Goal: Information Seeking & Learning: Learn about a topic

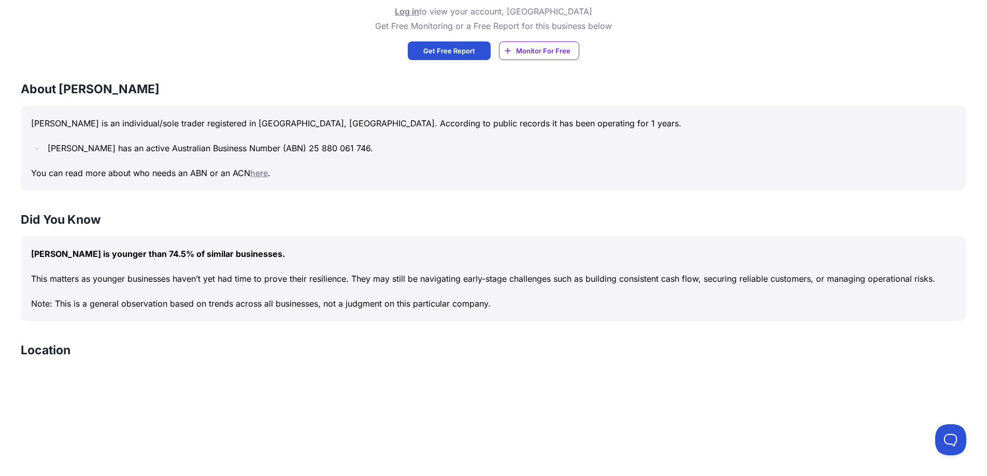
scroll to position [259, 0]
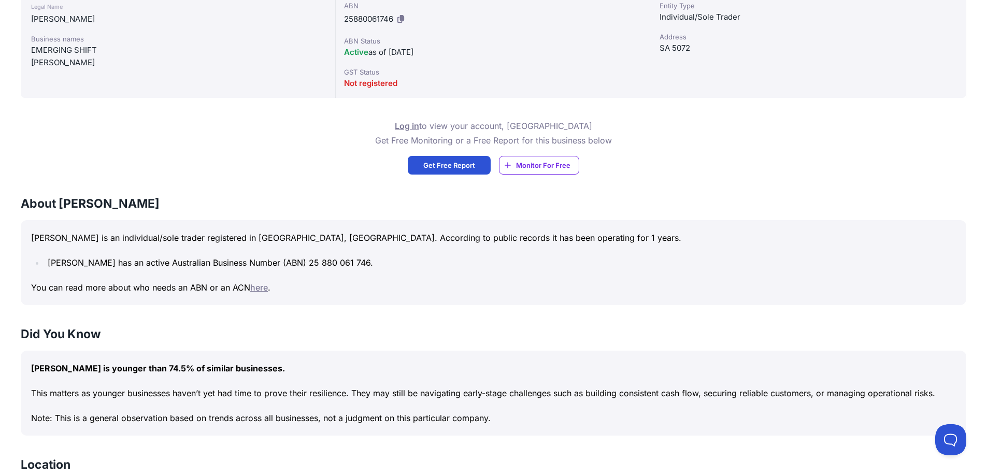
click at [258, 288] on link "here" at bounding box center [259, 287] width 18 height 10
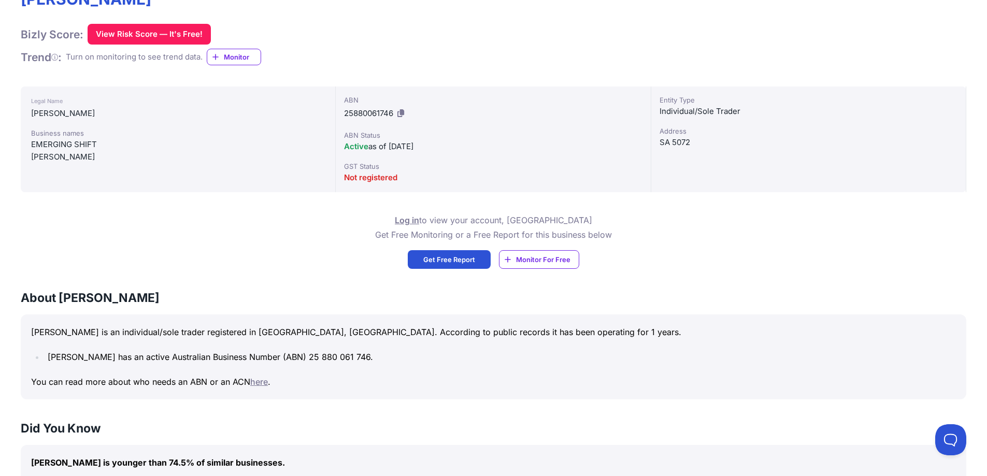
scroll to position [155, 0]
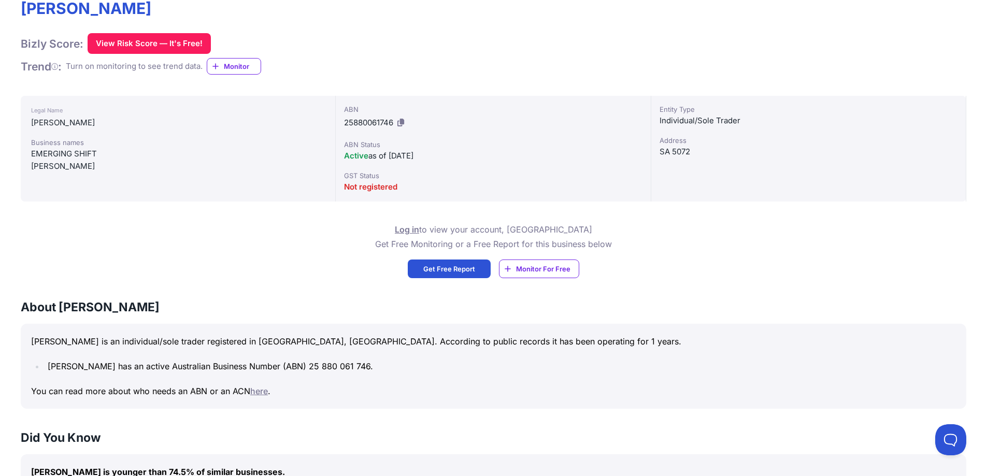
click at [352, 120] on span "25880061746" at bounding box center [368, 123] width 49 height 10
click at [400, 161] on div "Active as of [DATE]" at bounding box center [493, 156] width 298 height 12
click at [357, 155] on span "Active" at bounding box center [356, 156] width 24 height 10
click at [83, 155] on div "EMERGING SHIFT" at bounding box center [178, 154] width 294 height 12
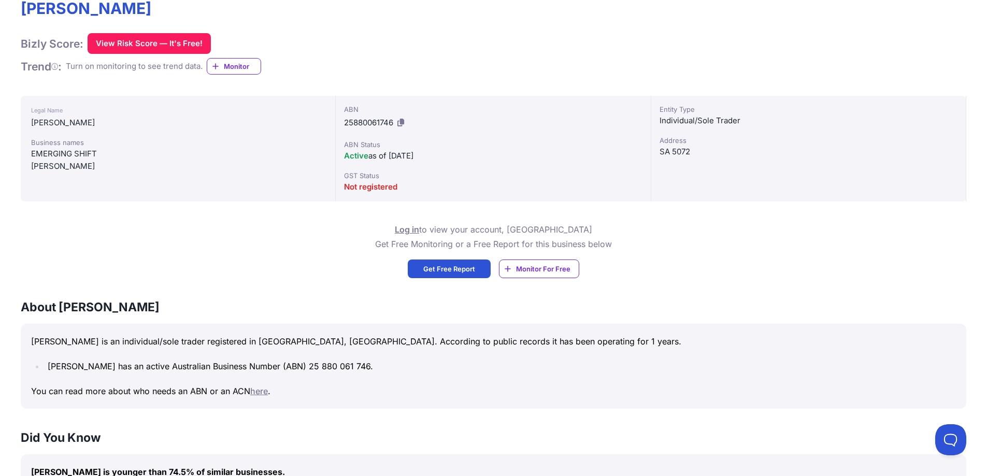
click at [71, 108] on div "Legal Name" at bounding box center [178, 110] width 294 height 12
click at [70, 114] on div "Legal Name" at bounding box center [178, 110] width 294 height 12
click at [57, 108] on div "Legal Name" at bounding box center [178, 110] width 294 height 12
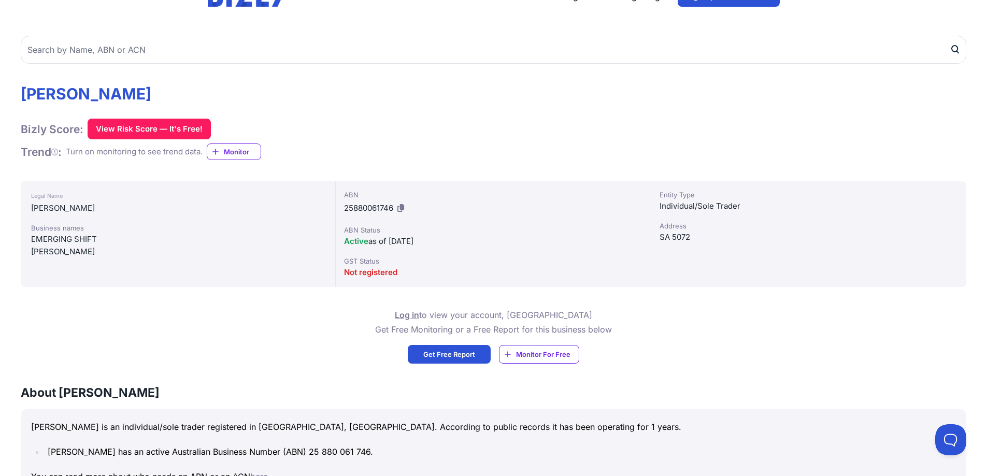
scroll to position [0, 0]
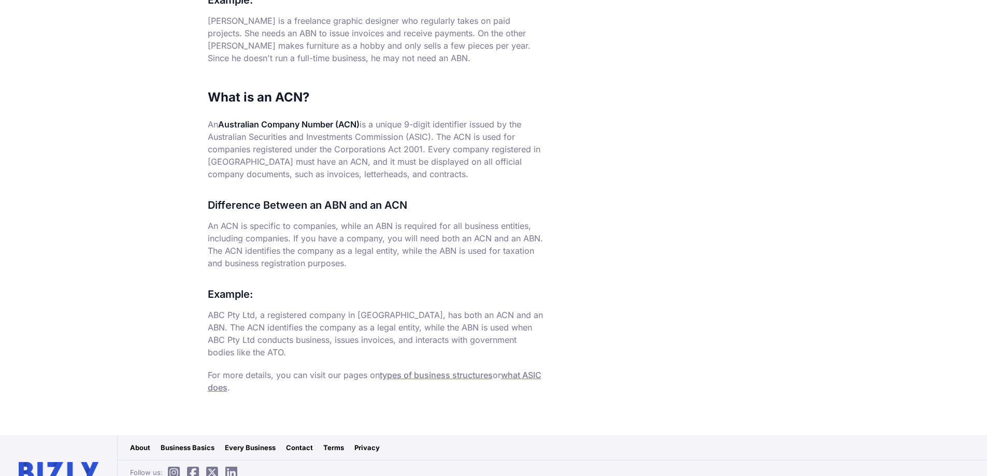
scroll to position [518, 0]
